Goal: Task Accomplishment & Management: Manage account settings

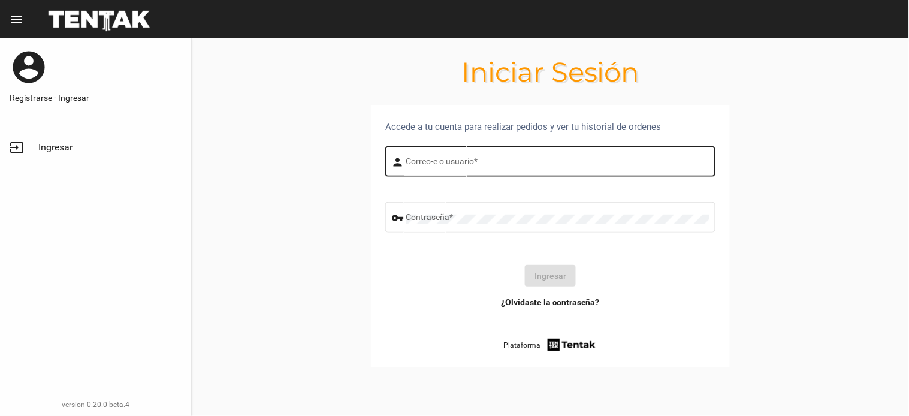
click at [452, 159] on input "Correo-e o usuario *" at bounding box center [557, 164] width 303 height 10
type input "flopyganora"
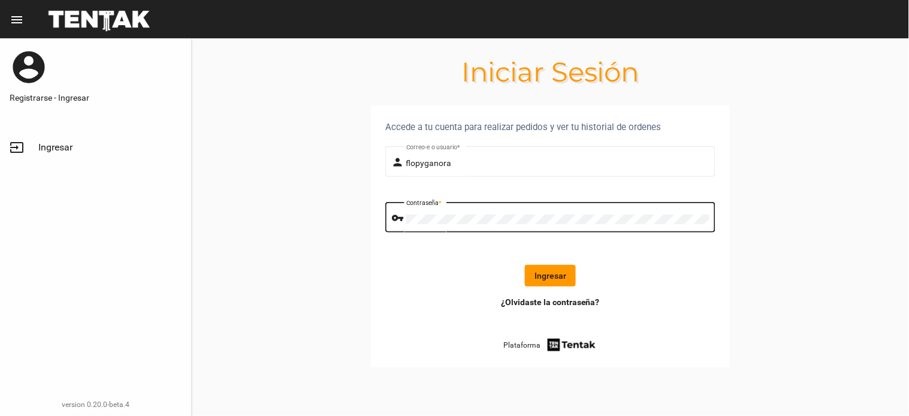
click at [534, 268] on button "Ingresar" at bounding box center [550, 276] width 51 height 22
click at [534, 268] on div "Ingresar" at bounding box center [550, 276] width 311 height 22
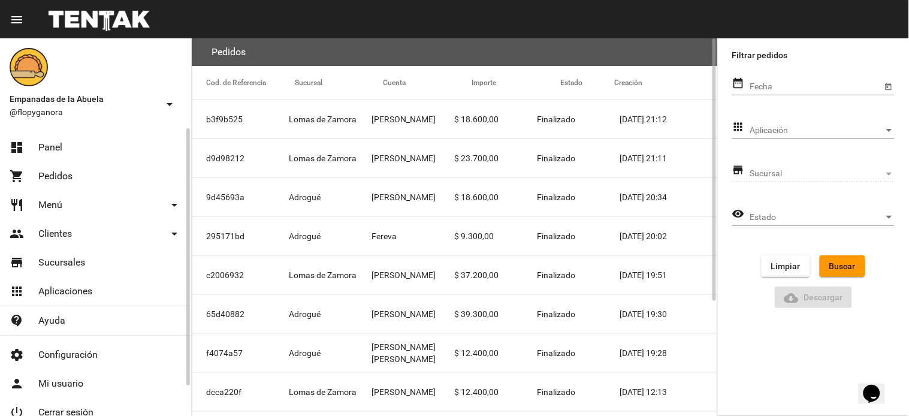
click at [87, 144] on link "dashboard Panel" at bounding box center [95, 147] width 191 height 29
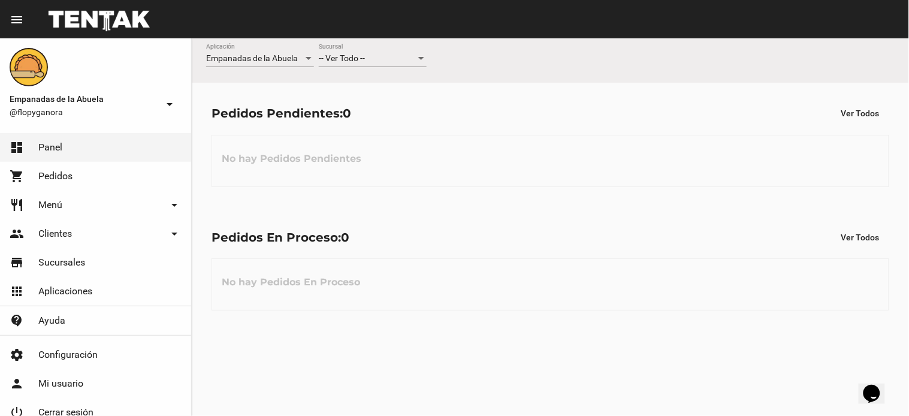
click at [349, 71] on div "-- Ver Todo -- Sucursal" at bounding box center [373, 61] width 108 height 34
click at [350, 65] on div "-- Ver Todo -- Sucursal" at bounding box center [373, 55] width 108 height 23
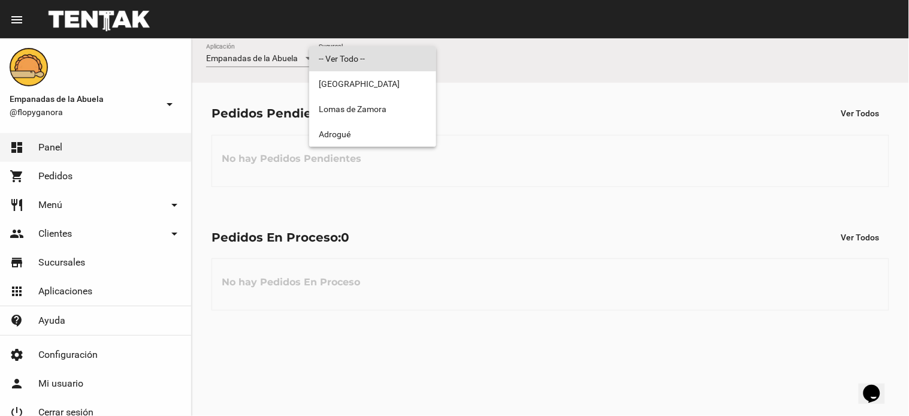
click at [353, 52] on span "-- Ver Todo --" at bounding box center [373, 58] width 108 height 25
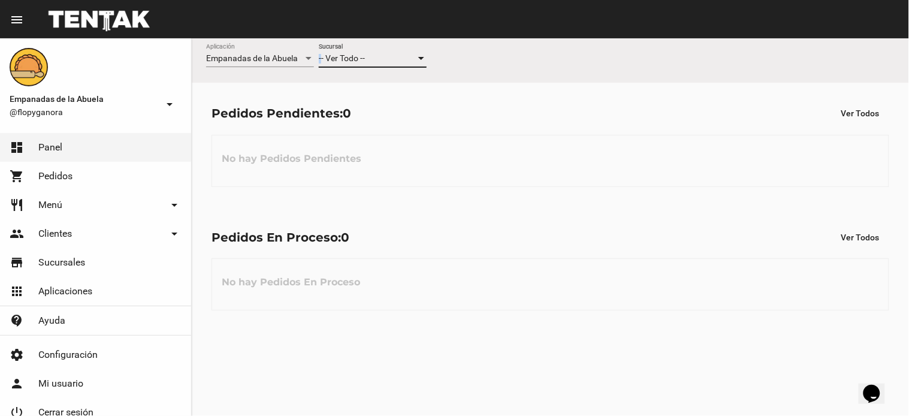
click at [353, 52] on div "-- Ver Todo -- Sucursal" at bounding box center [373, 55] width 108 height 23
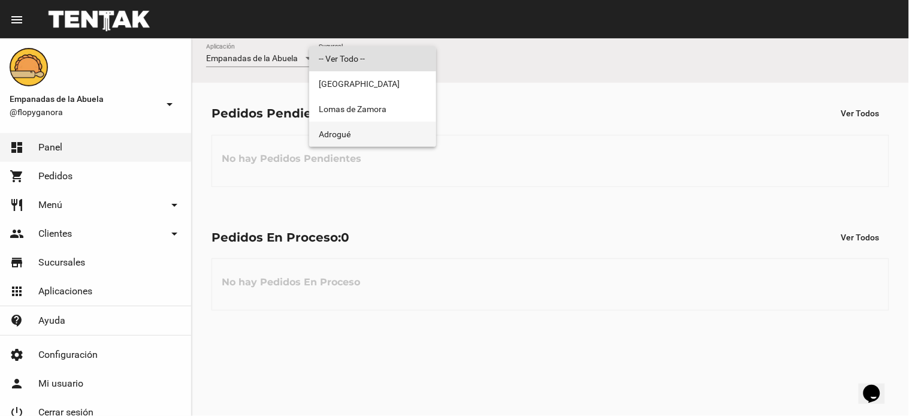
click at [366, 144] on span "Adrogué" at bounding box center [373, 134] width 108 height 25
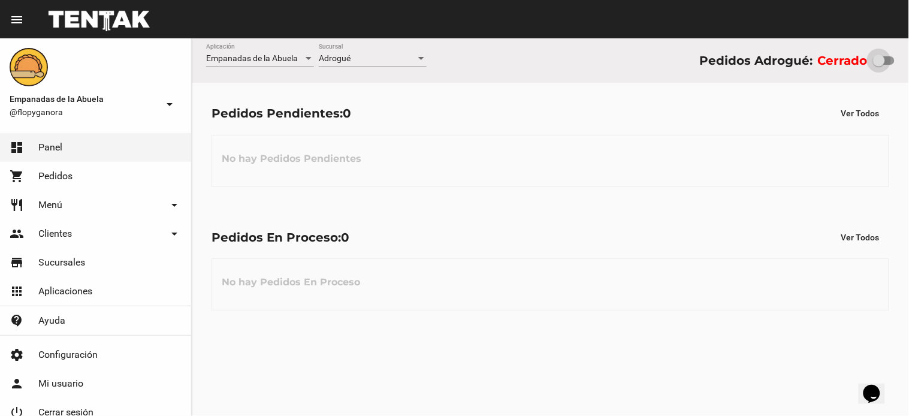
drag, startPoint x: 887, startPoint y: 60, endPoint x: 908, endPoint y: 60, distance: 21.6
click at [908, 60] on div "Empanadas de la Abuela Aplicación Adrogué Sucursal Pedidos Adrogué: Cerrado" at bounding box center [550, 60] width 717 height 44
drag, startPoint x: 878, startPoint y: 64, endPoint x: 899, endPoint y: 59, distance: 22.1
click at [899, 59] on div "Empanadas de la Abuela Aplicación Adrogué Sucursal Pedidos Adrogué: Cerrado" at bounding box center [550, 60] width 717 height 44
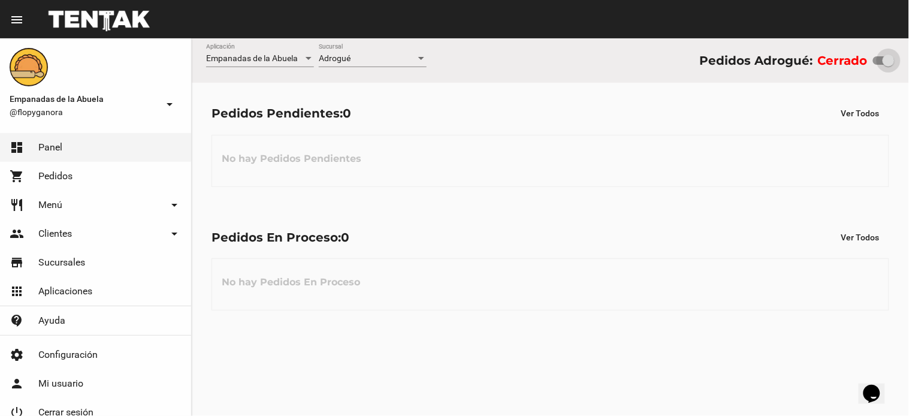
click at [899, 59] on div "Empanadas de la Abuela Aplicación Adrogué Sucursal Pedidos Adrogué: Cerrado" at bounding box center [550, 60] width 717 height 44
checkbox input "true"
click at [337, 61] on span "Adrogué" at bounding box center [335, 58] width 32 height 10
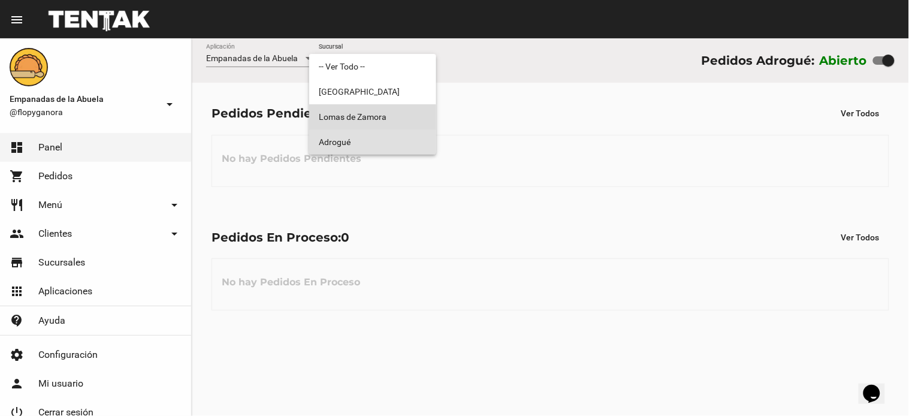
click at [350, 119] on span "Lomas de Zamora" at bounding box center [373, 116] width 108 height 25
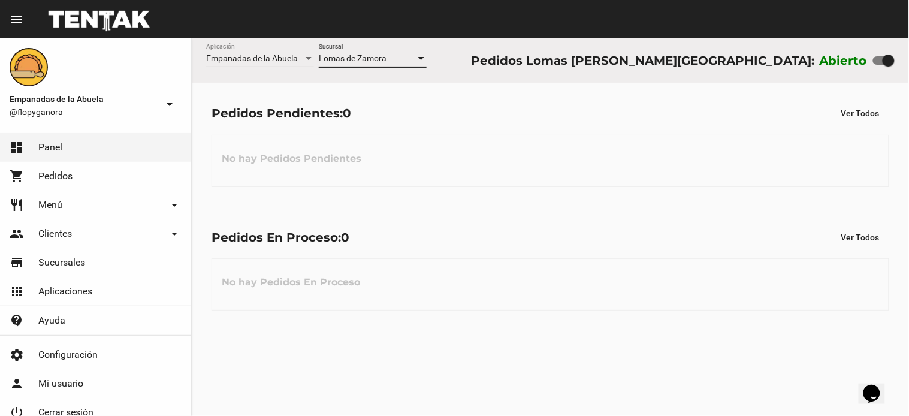
click at [350, 50] on div "Lomas de Zamora Sucursal" at bounding box center [373, 55] width 108 height 23
click at [363, 52] on div "Lomas de Zamora Sucursal" at bounding box center [373, 55] width 108 height 23
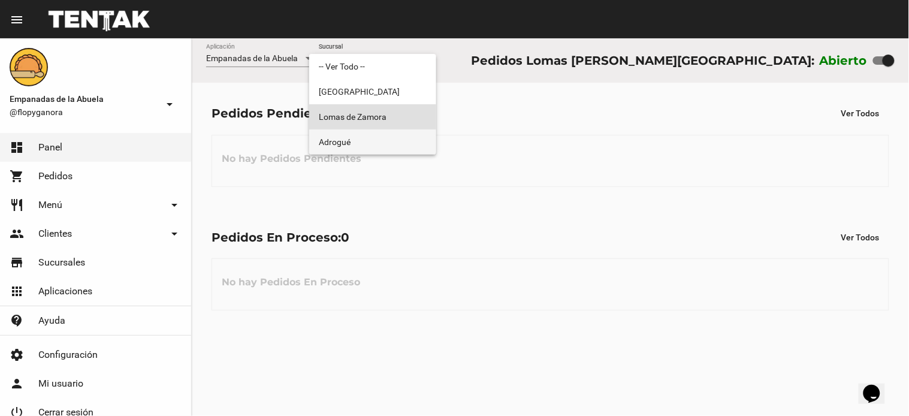
click at [358, 146] on span "Adrogué" at bounding box center [373, 141] width 108 height 25
